Goal: Transaction & Acquisition: Purchase product/service

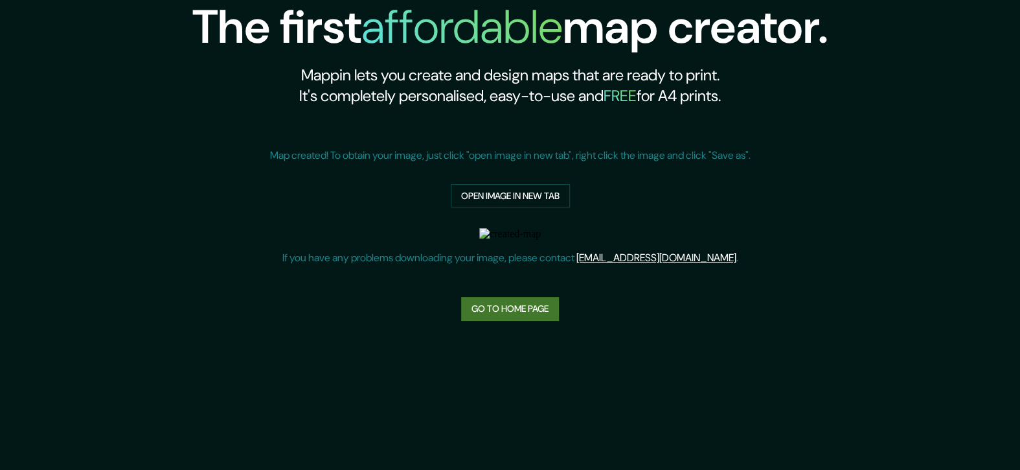
click at [486, 301] on link "Go to home page" at bounding box center [510, 309] width 98 height 24
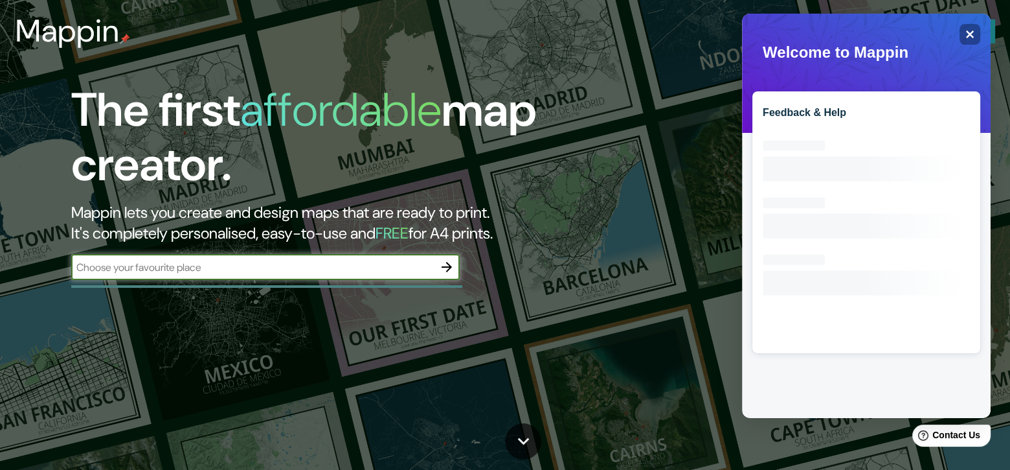
click at [369, 264] on input "text" at bounding box center [252, 267] width 363 height 15
type input "[GEOGRAPHIC_DATA]"
click at [448, 274] on icon "button" at bounding box center [447, 267] width 16 height 16
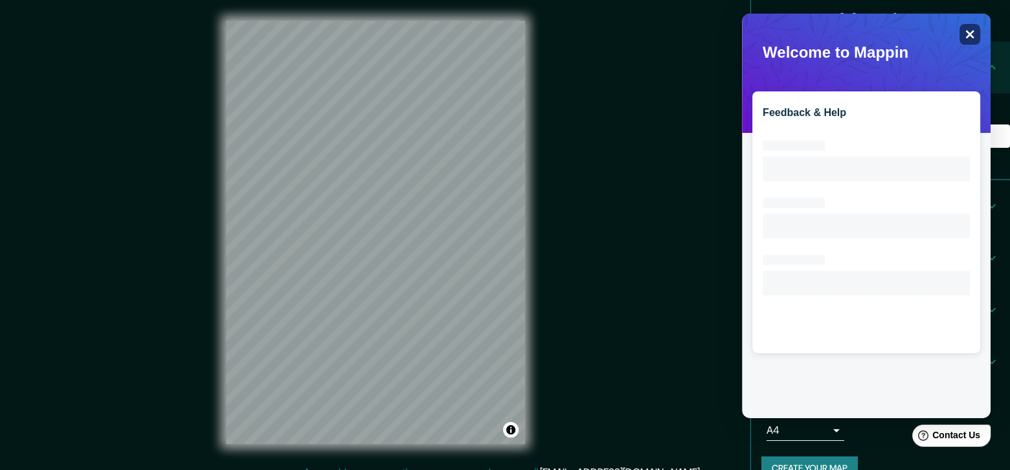
click at [961, 42] on div "Close" at bounding box center [970, 34] width 21 height 21
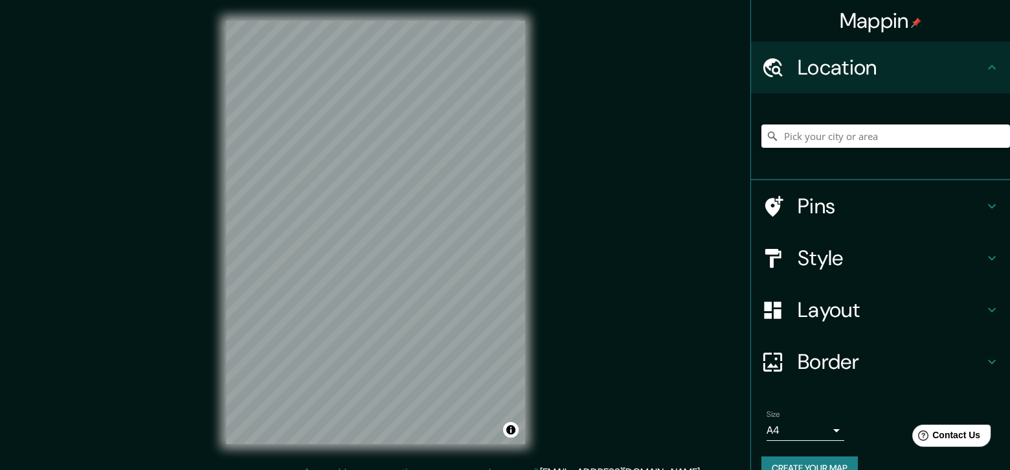
click at [812, 137] on input "Pick your city or area" at bounding box center [886, 135] width 249 height 23
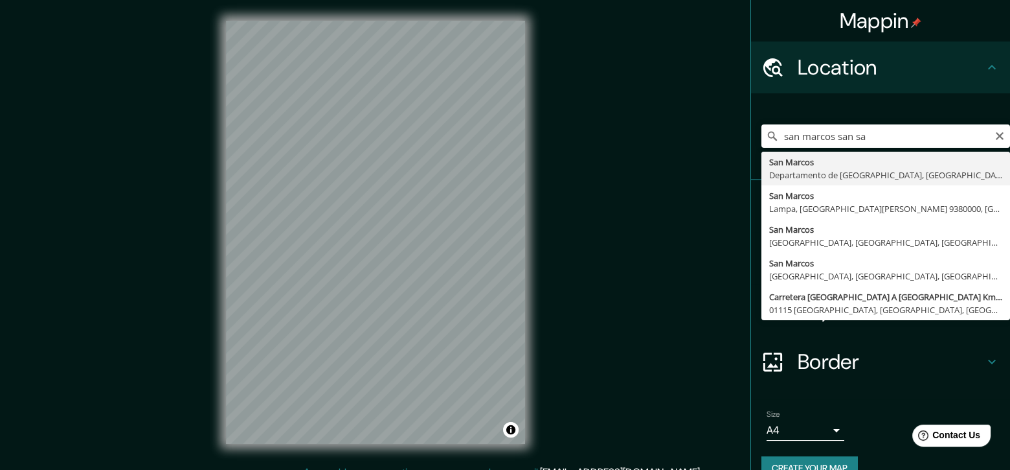
type input "[GEOGRAPHIC_DATA], [GEOGRAPHIC_DATA], [GEOGRAPHIC_DATA]"
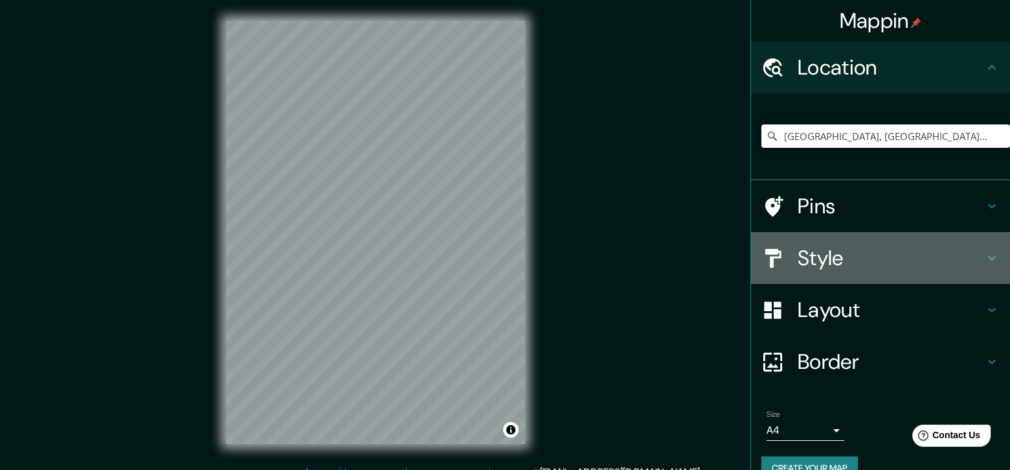
click at [798, 263] on h4 "Style" at bounding box center [891, 258] width 187 height 26
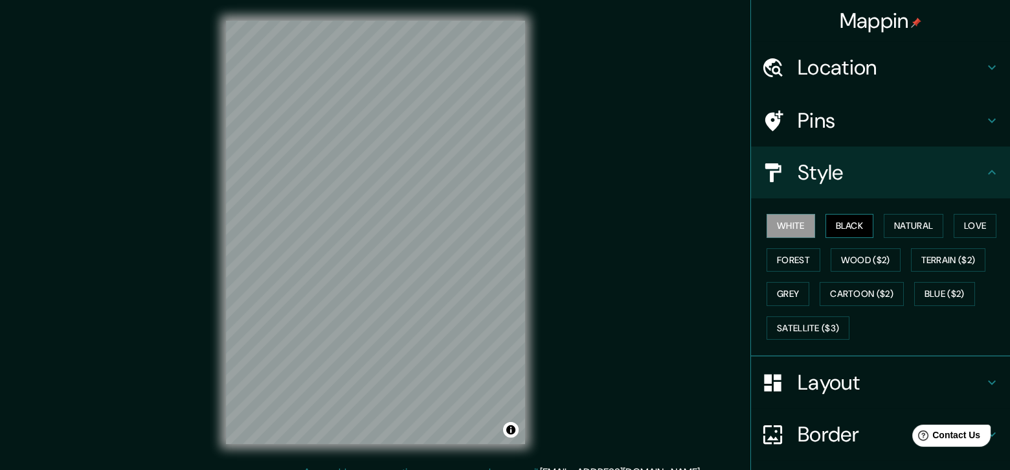
click at [839, 218] on button "Black" at bounding box center [850, 226] width 49 height 24
click at [891, 223] on button "Natural" at bounding box center [914, 226] width 60 height 24
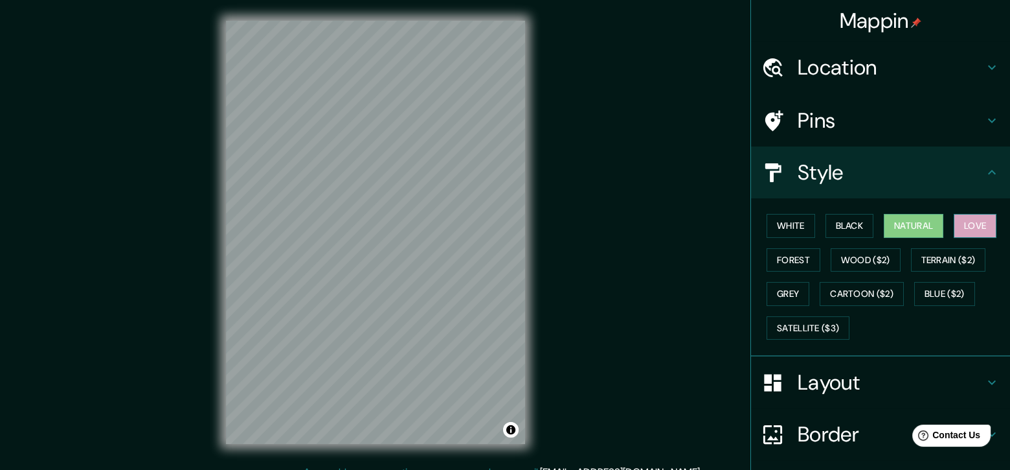
click at [981, 223] on button "Love" at bounding box center [975, 226] width 43 height 24
click at [789, 257] on button "Forest" at bounding box center [794, 260] width 54 height 24
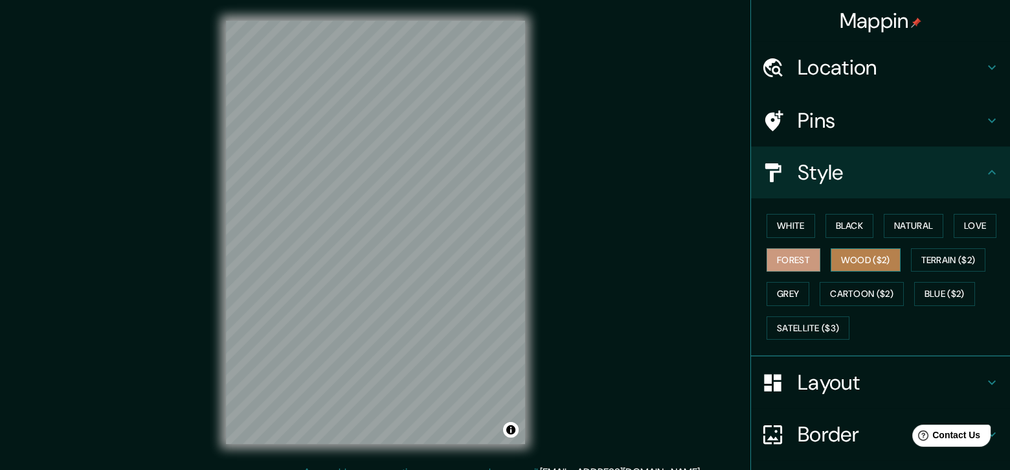
click at [852, 257] on button "Wood ($2)" at bounding box center [866, 260] width 70 height 24
click at [785, 267] on button "Forest" at bounding box center [794, 260] width 54 height 24
click at [970, 258] on button "Terrain ($2)" at bounding box center [948, 260] width 75 height 24
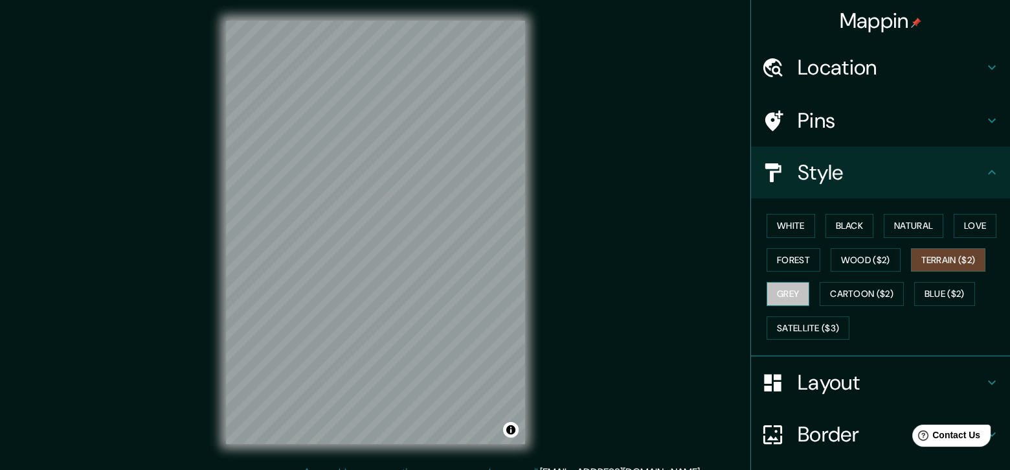
click at [787, 284] on button "Grey" at bounding box center [788, 294] width 43 height 24
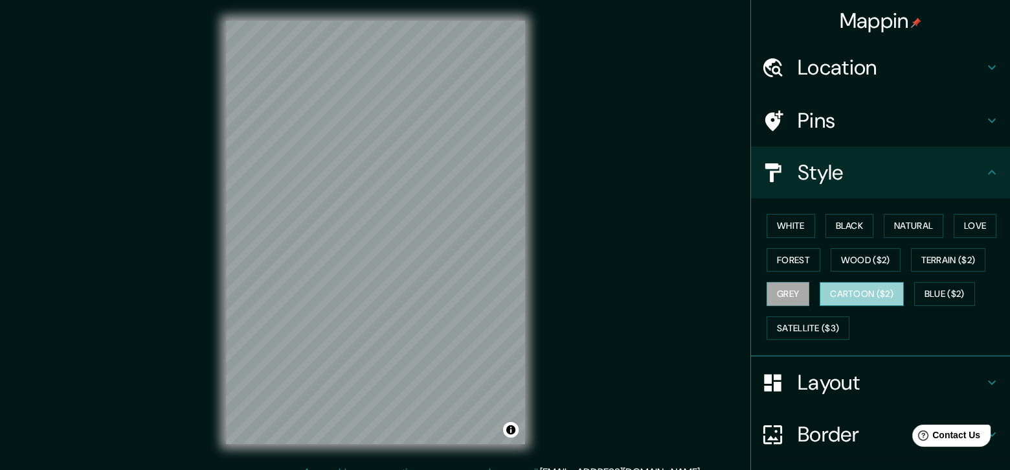
click at [822, 288] on button "Cartoon ($2)" at bounding box center [862, 294] width 84 height 24
